Goal: Task Accomplishment & Management: Complete application form

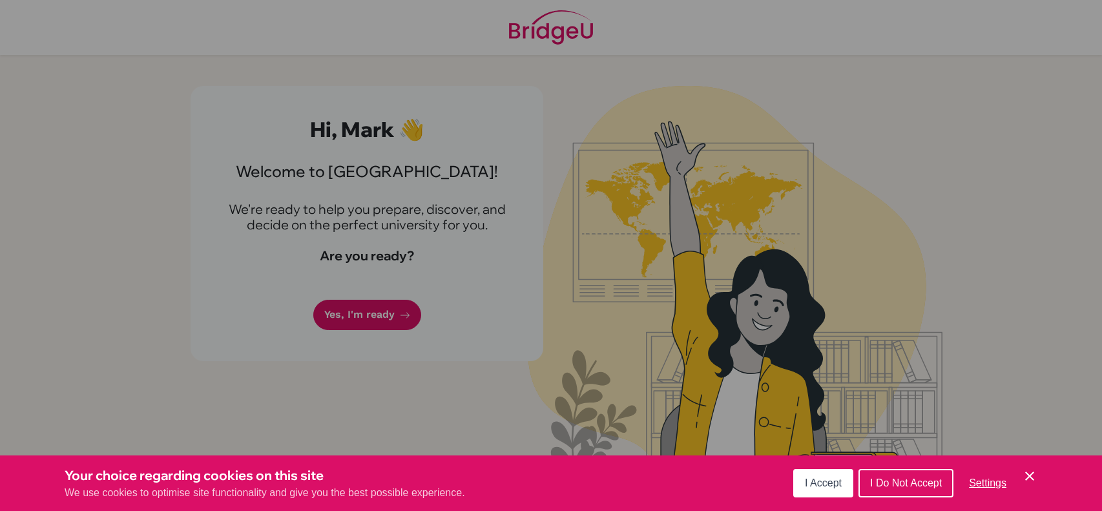
click at [838, 485] on span "I Accept" at bounding box center [823, 482] width 37 height 11
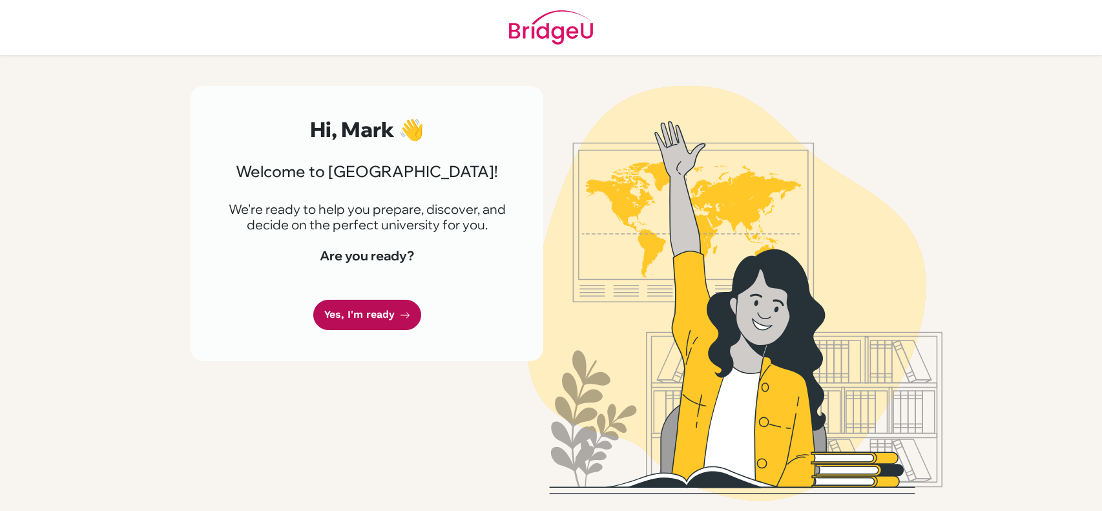
click at [371, 314] on link "Yes, I'm ready" at bounding box center [367, 315] width 108 height 30
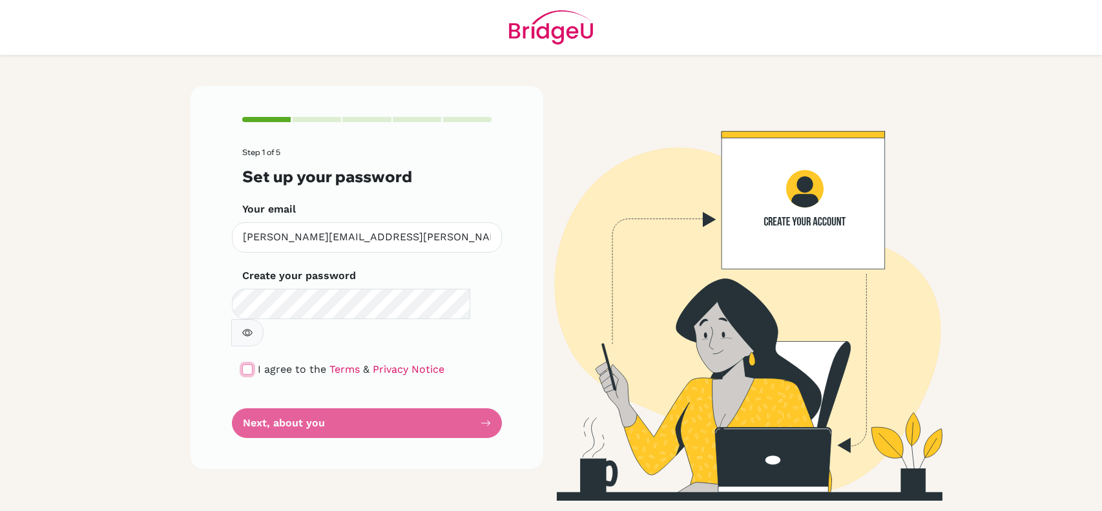
click at [247, 364] on input "checkbox" at bounding box center [247, 369] width 10 height 10
checkbox input "true"
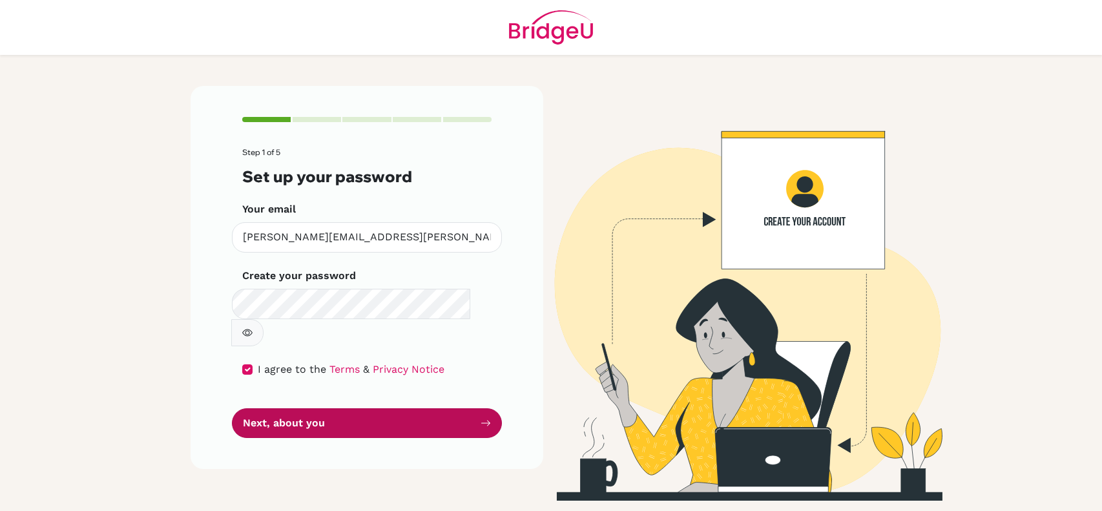
click at [368, 408] on button "Next, about you" at bounding box center [367, 423] width 270 height 30
